Goal: Navigation & Orientation: Go to known website

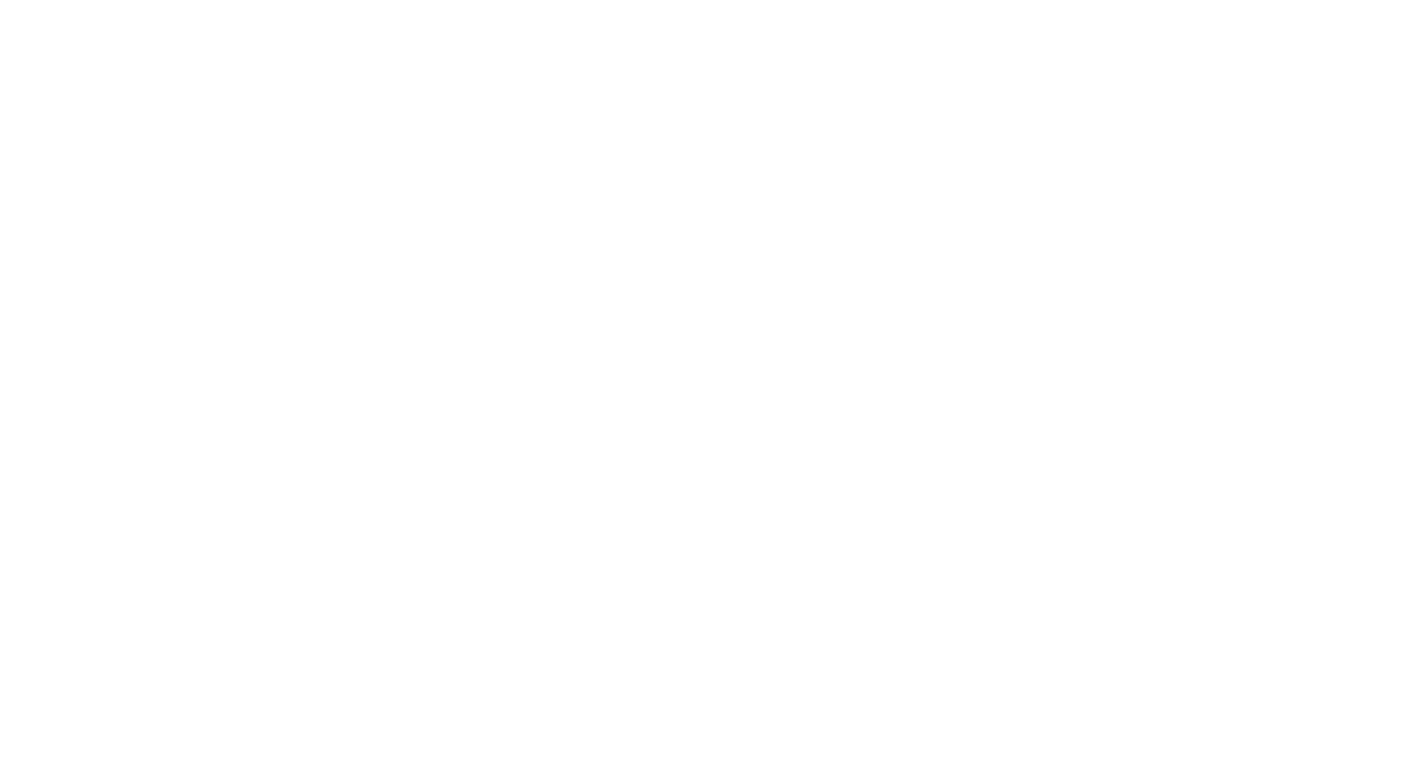
click at [100, 6] on html at bounding box center [702, 3] width 1404 height 6
click at [100, 26] on span "[DOMAIN_NAME]" at bounding box center [125, 28] width 118 height 17
